Goal: Task Accomplishment & Management: Manage account settings

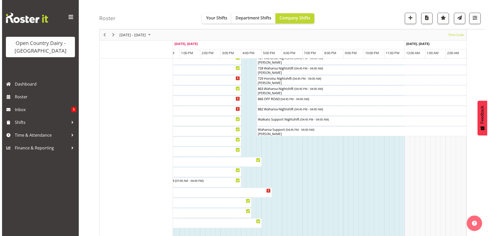
scroll to position [345, 0]
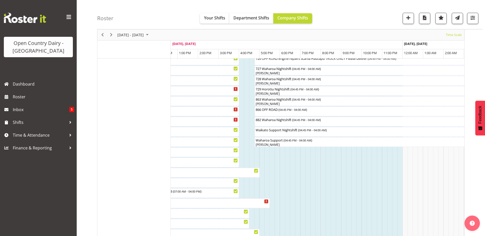
click at [270, 148] on td "Timeline Week of September 4, 2025" at bounding box center [272, 11] width 5 height 547
click at [269, 143] on div "[PERSON_NAME]" at bounding box center [370, 144] width 228 height 5
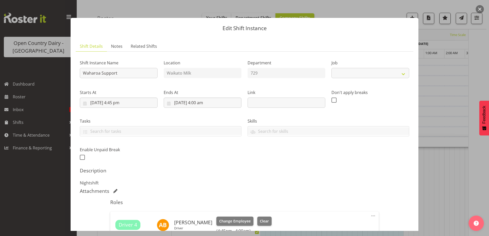
select select "9052"
click at [261, 218] on button "Clear" at bounding box center [264, 221] width 15 height 9
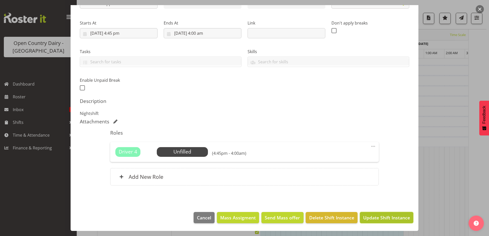
click at [367, 217] on span "Update Shift Instance" at bounding box center [386, 218] width 47 height 7
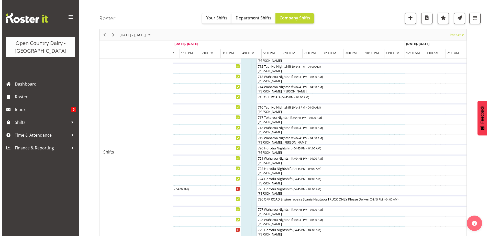
scroll to position [272, 0]
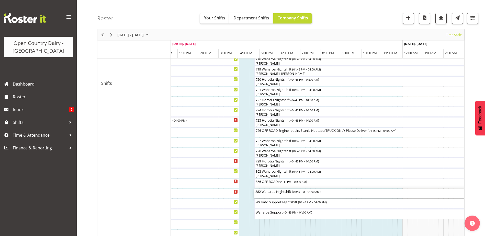
click at [284, 196] on div "882 Waharoa Nightshift ( 04:45 PM - 04:00 AM )" at bounding box center [370, 194] width 228 height 10
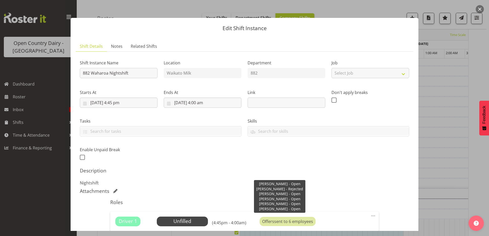
scroll to position [26, 0]
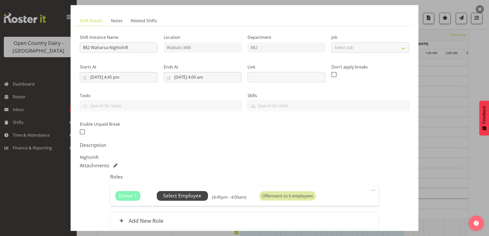
click at [185, 197] on span "Select Employee" at bounding box center [182, 195] width 38 height 7
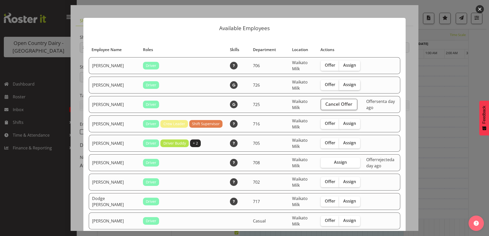
click at [343, 85] on span "Assign" at bounding box center [349, 84] width 13 height 5
click at [339, 85] on input "Assign" at bounding box center [340, 84] width 3 height 3
checkbox input "true"
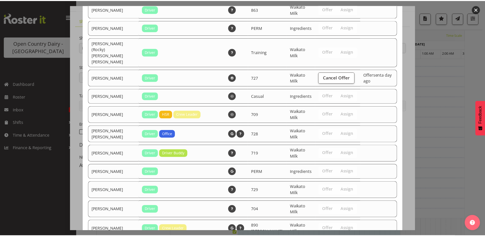
scroll to position [495, 0]
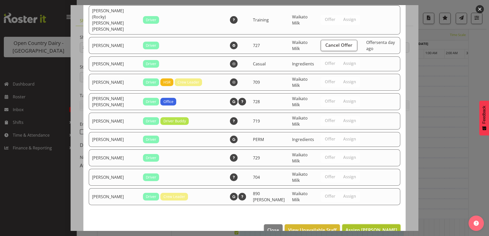
click at [364, 227] on span "Assign [PERSON_NAME]" at bounding box center [372, 230] width 52 height 6
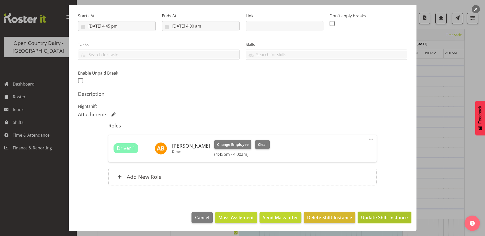
click at [374, 221] on button "Update Shift Instance" at bounding box center [384, 217] width 53 height 11
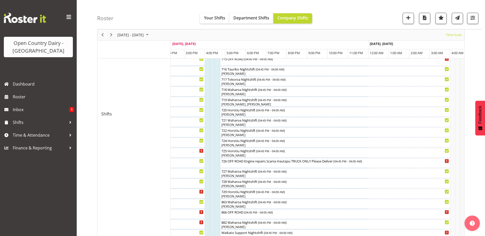
scroll to position [242, 0]
